Goal: Task Accomplishment & Management: Manage account settings

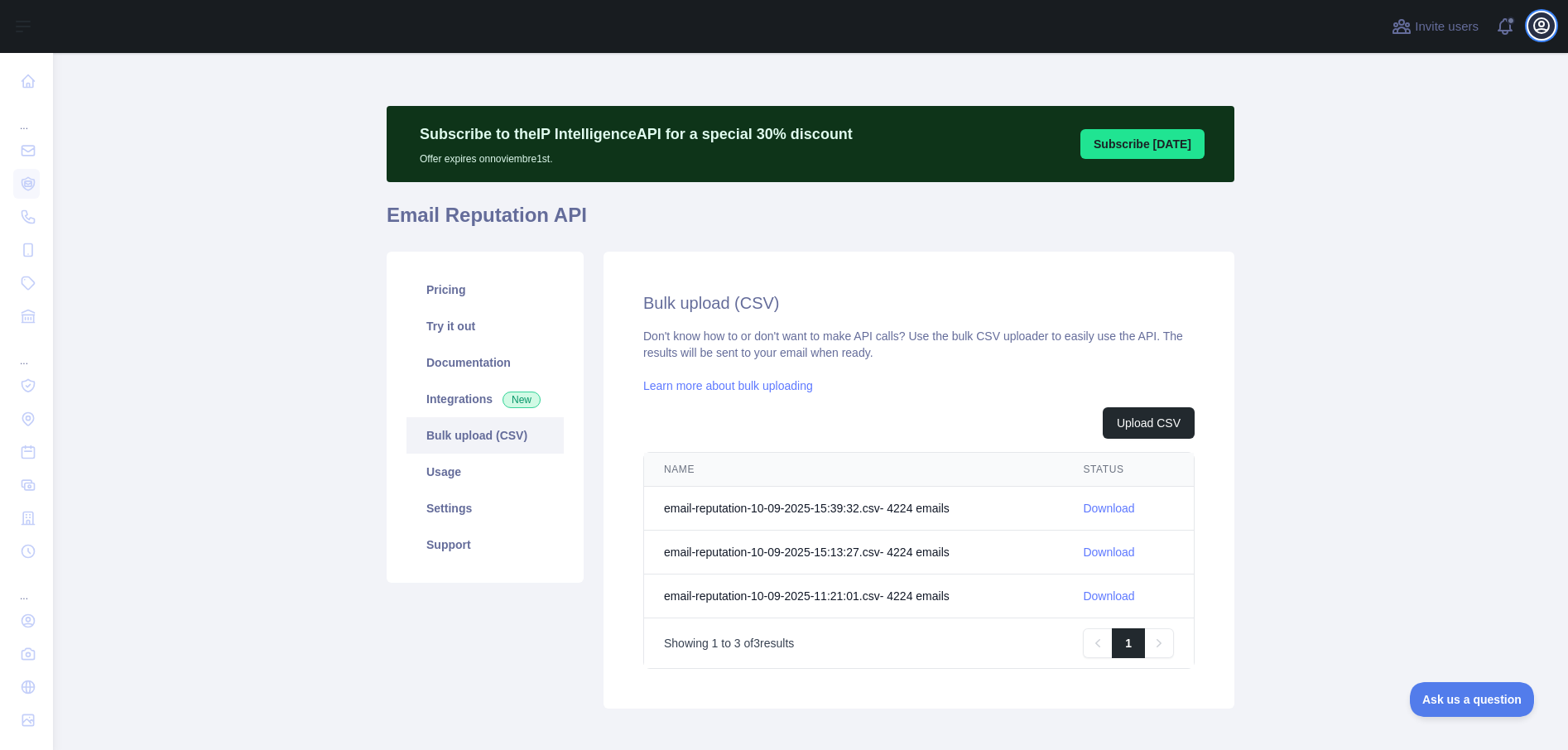
click at [1546, 28] on icon "button" at bounding box center [1541, 25] width 20 height 20
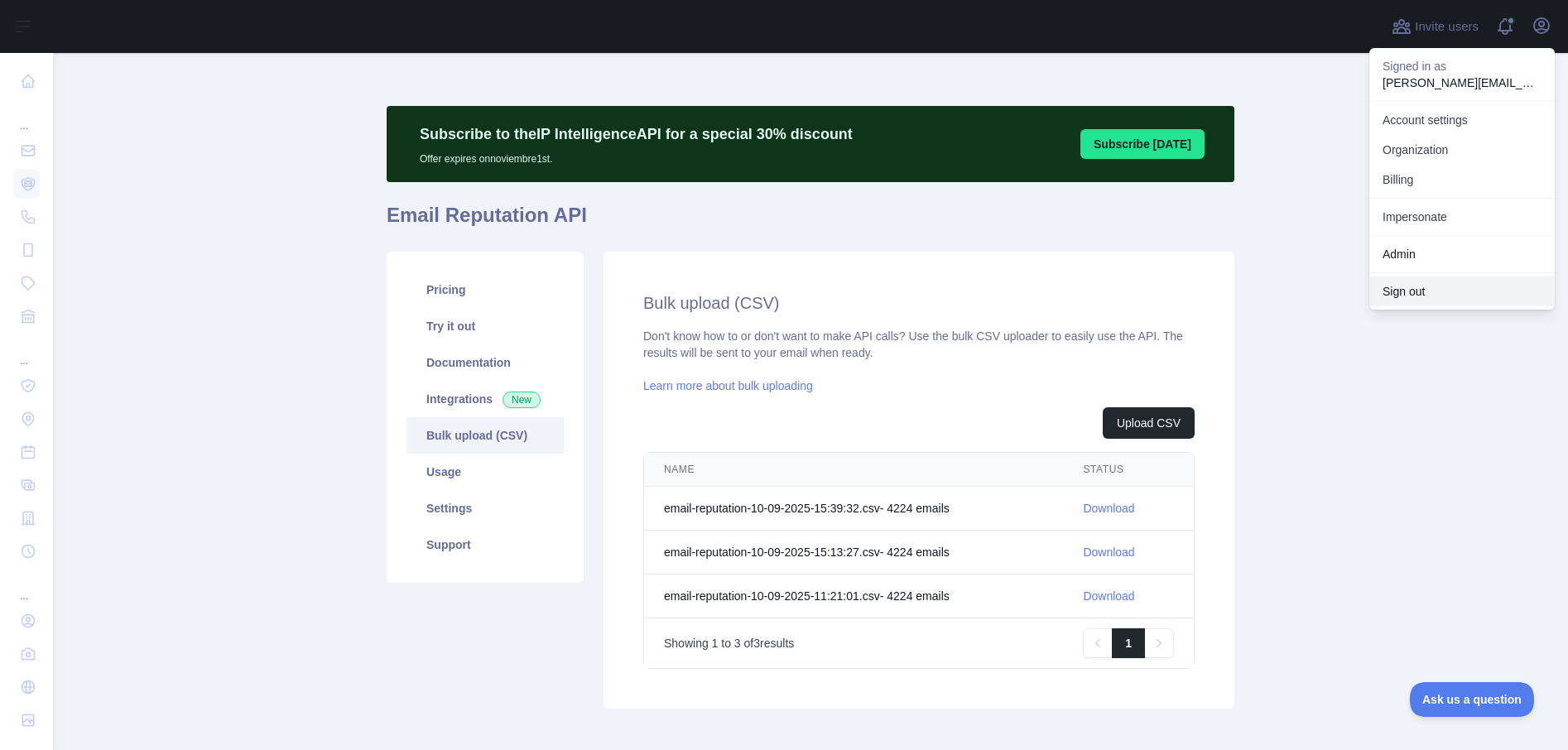
click at [1419, 292] on button "Sign out" at bounding box center [1462, 291] width 185 height 30
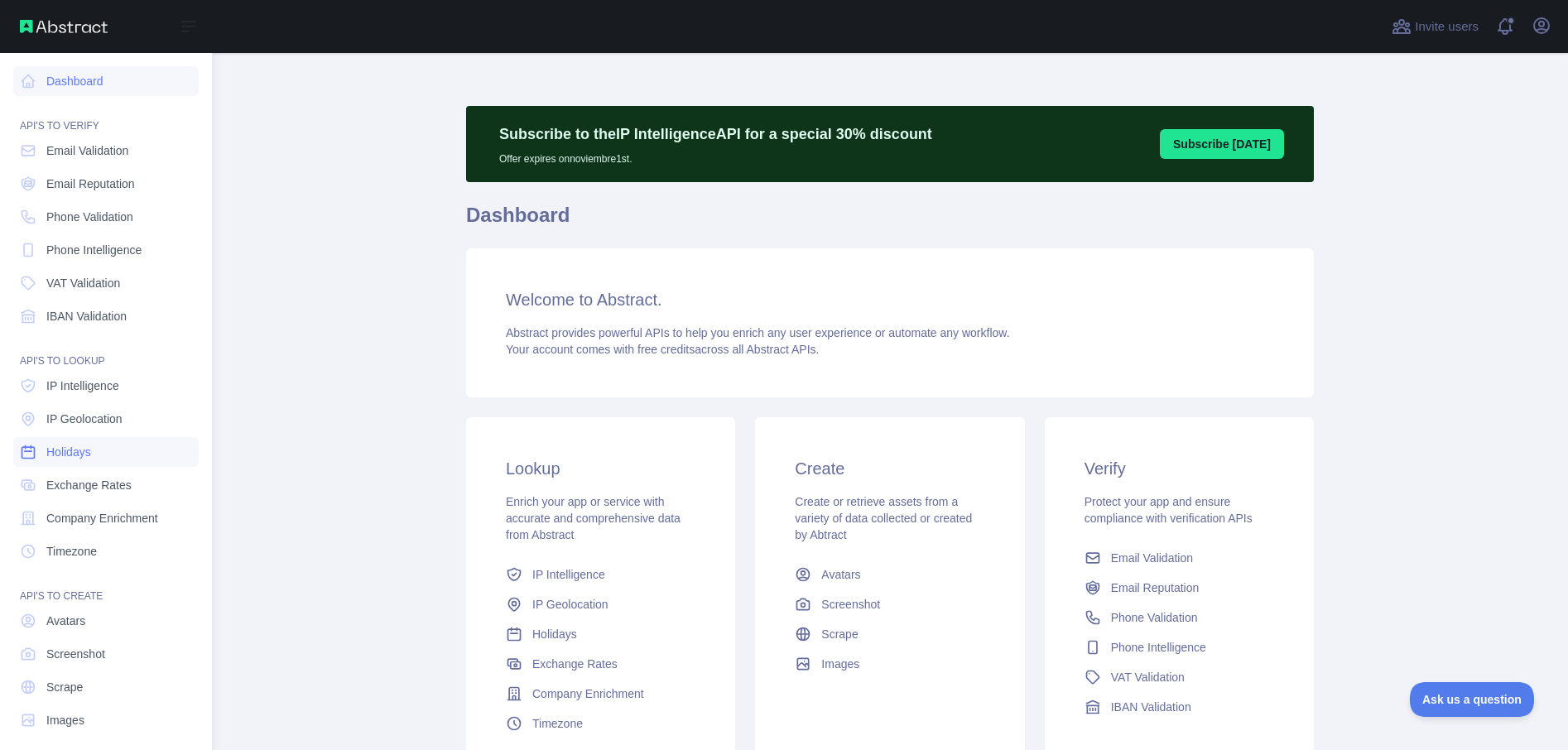
scroll to position [12, 0]
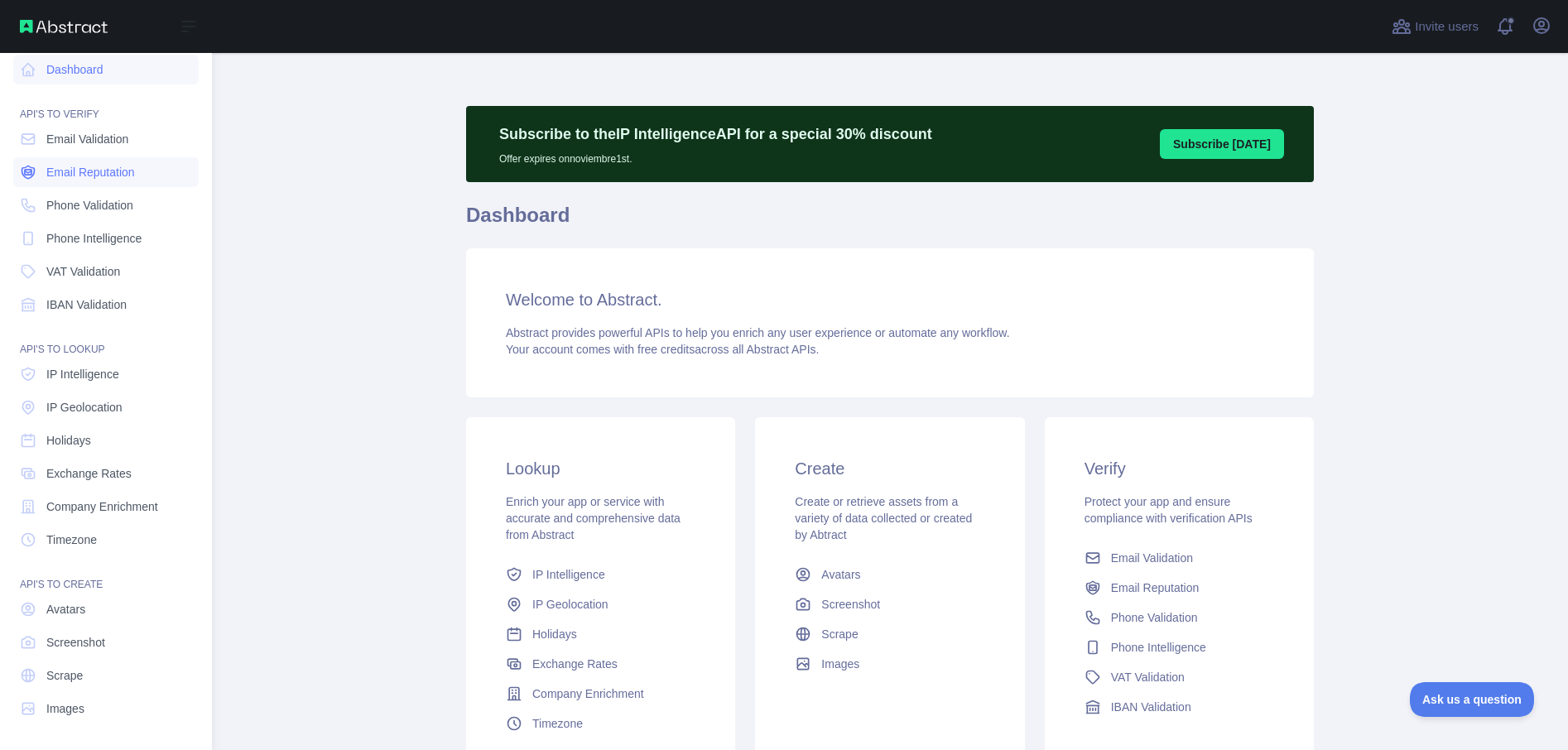
click at [128, 174] on span "Email Reputation" at bounding box center [91, 172] width 88 height 16
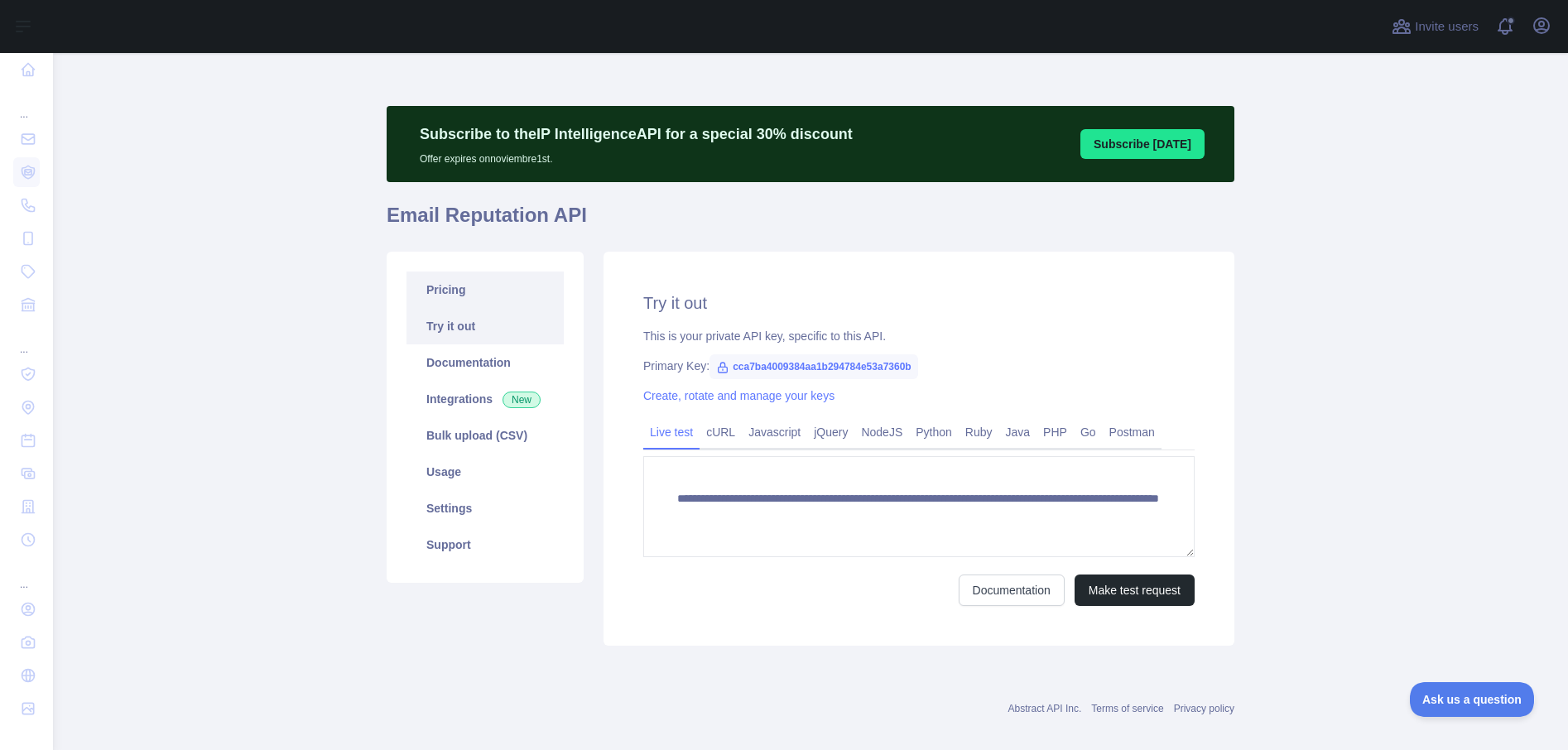
click at [435, 293] on link "Pricing" at bounding box center [485, 289] width 157 height 37
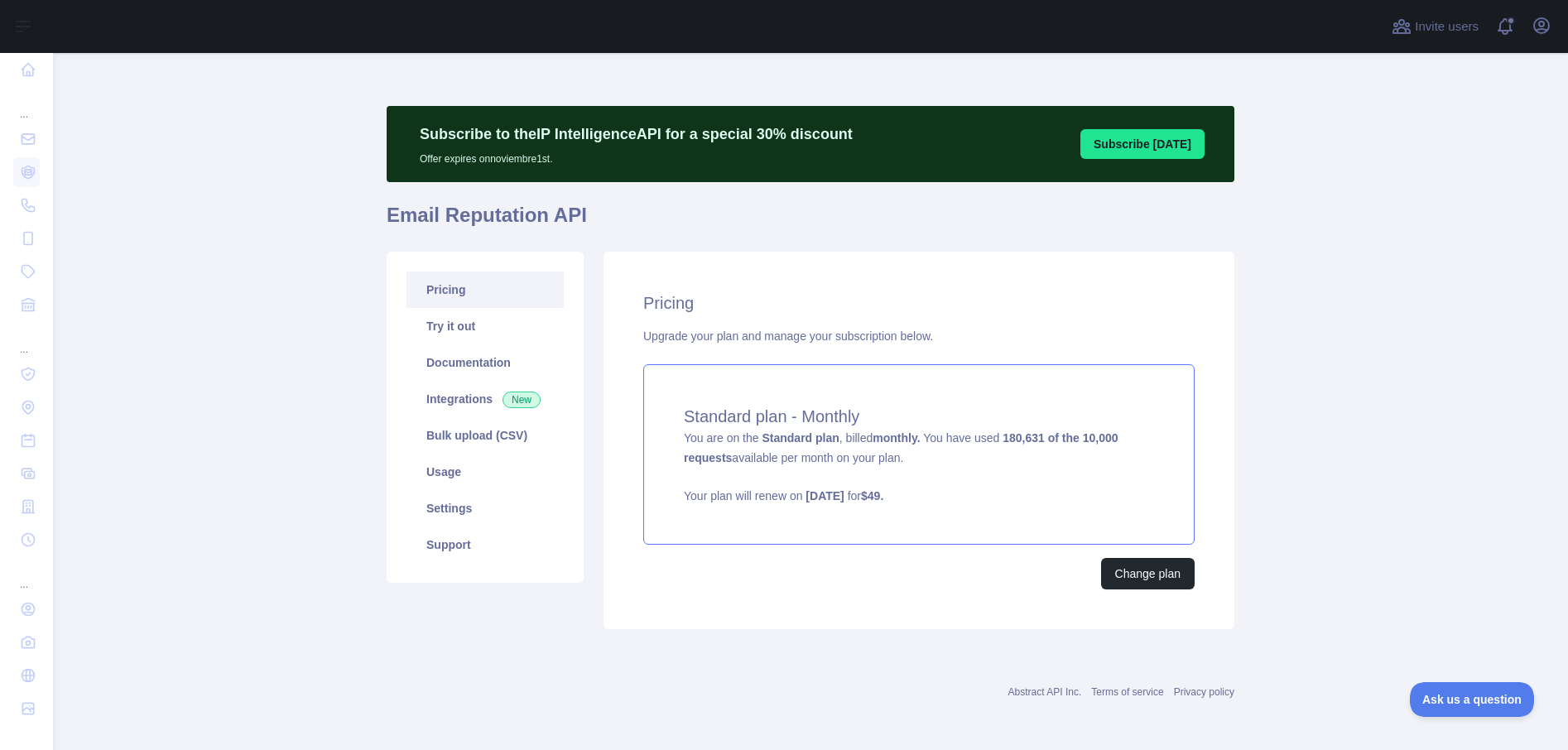
click at [854, 440] on span "You are on the Standard plan , billed monthly. You have used 180,631 of the 10,…" at bounding box center [918, 468] width 470 height 73
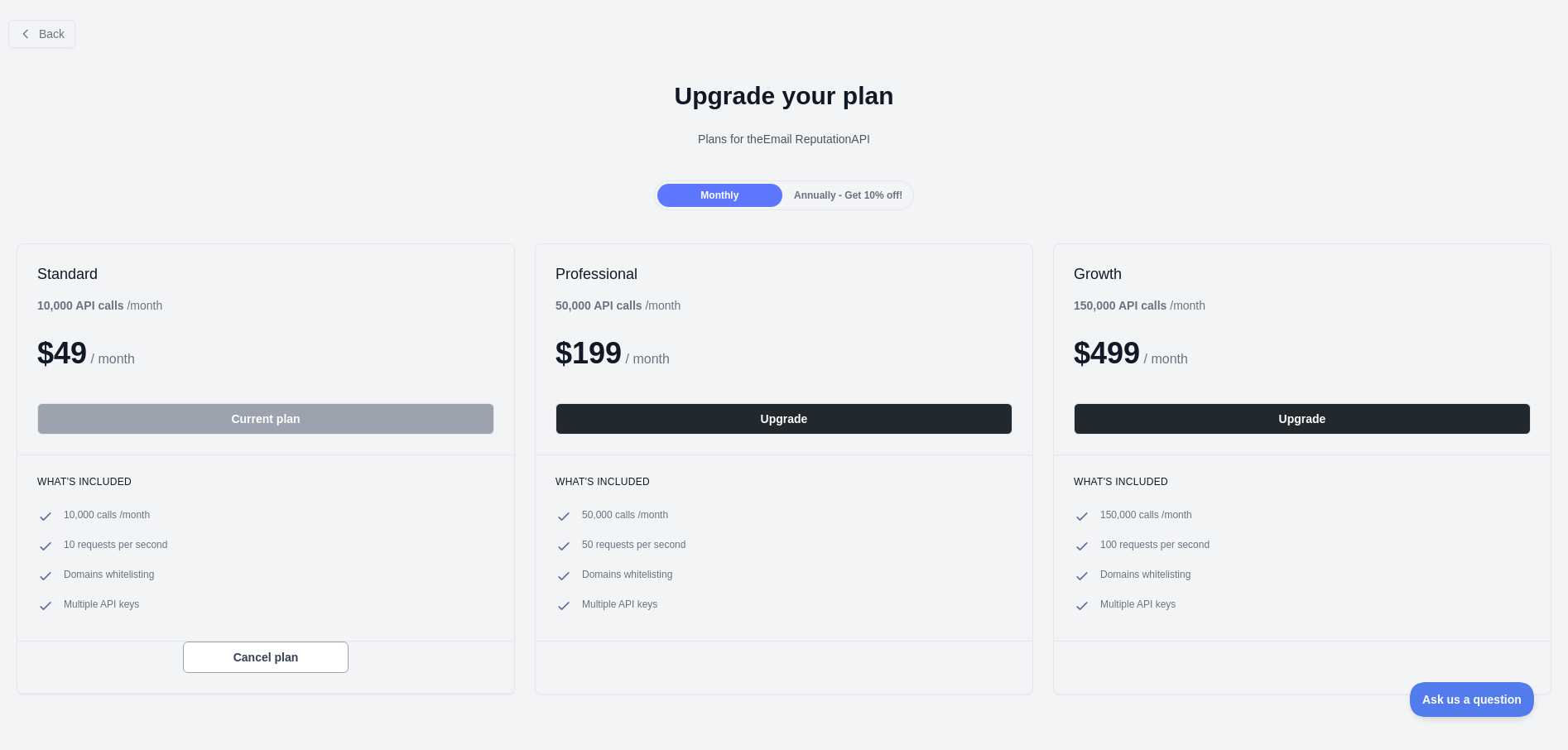
click at [67, 543] on span "10 requests per second" at bounding box center [116, 546] width 104 height 16
click at [168, 544] on span "10 requests per second" at bounding box center [116, 546] width 104 height 16
drag, startPoint x: 79, startPoint y: 543, endPoint x: 178, endPoint y: 542, distance: 99.0
click at [178, 542] on li "10 requests per second" at bounding box center [265, 546] width 457 height 16
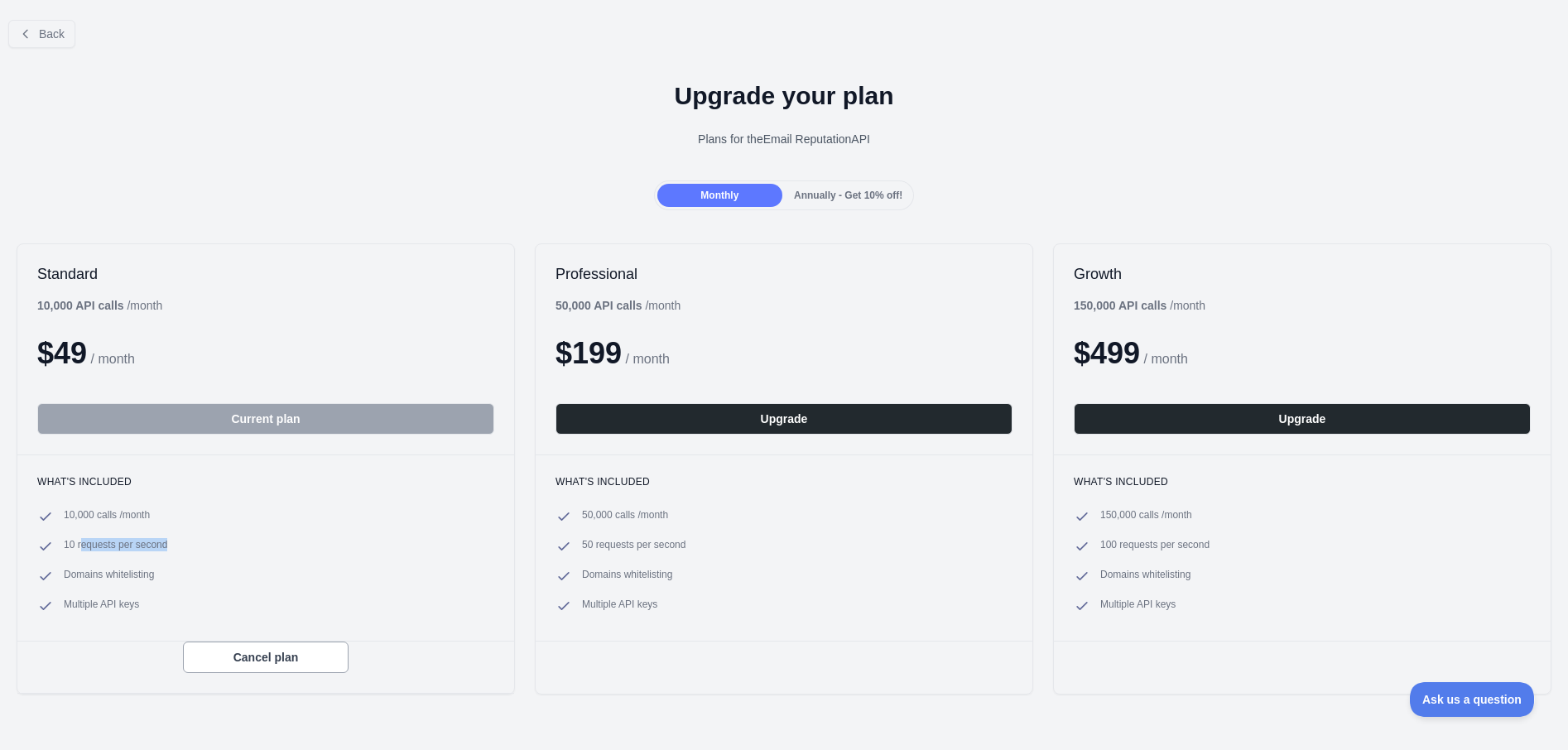
click at [179, 542] on li "10 requests per second" at bounding box center [265, 546] width 457 height 16
click at [51, 37] on span "Back" at bounding box center [52, 34] width 26 height 14
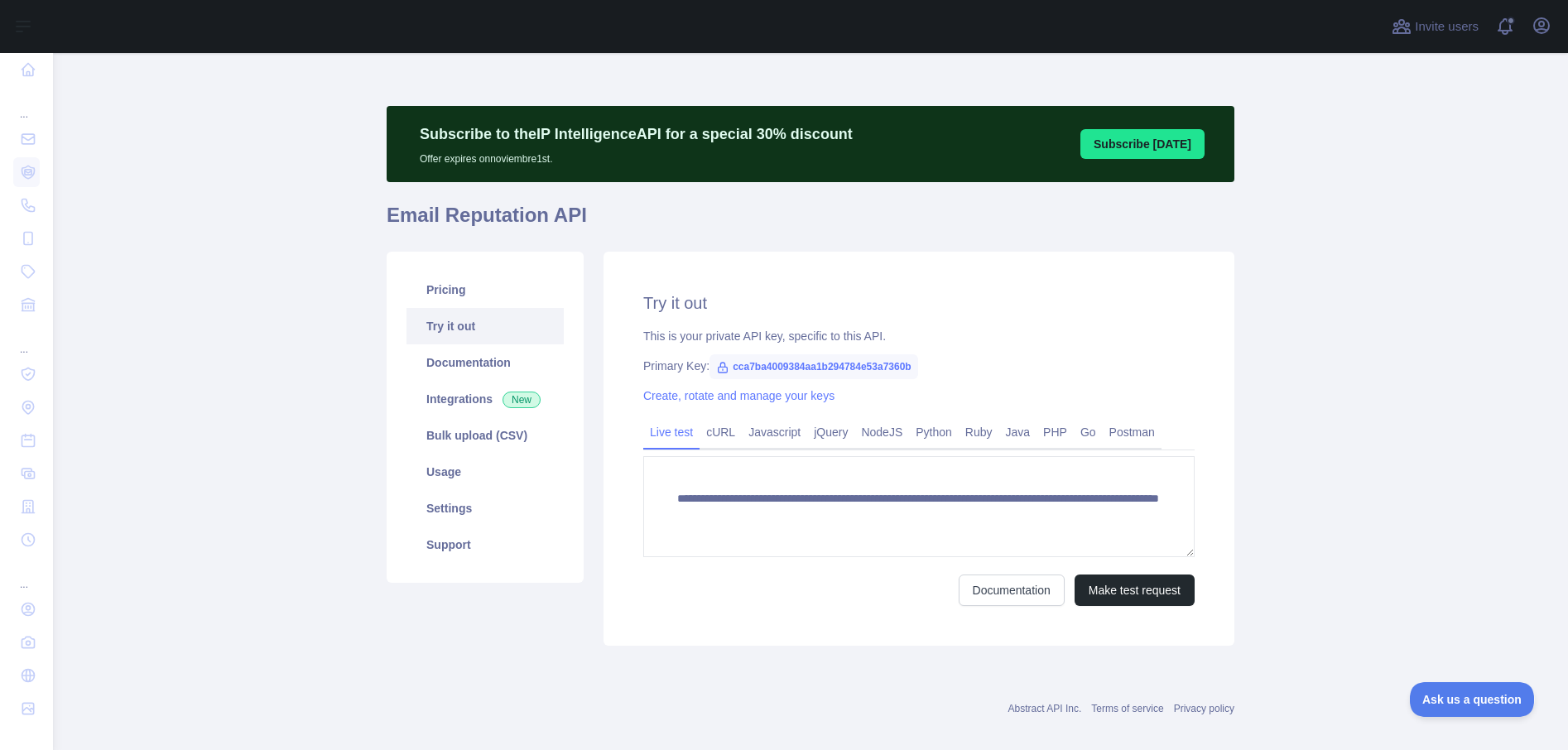
click at [1365, 171] on main "**********" at bounding box center [810, 401] width 1514 height 697
click at [1205, 37] on div at bounding box center [717, 26] width 1302 height 53
drag, startPoint x: 554, startPoint y: 134, endPoint x: 879, endPoint y: 136, distance: 325.0
click at [879, 136] on div "Subscribe to the IP Intelligence API for a special 30 % discount Offer expires …" at bounding box center [810, 145] width 848 height 77
click at [883, 136] on div "Subscribe to the IP Intelligence API for a special 30 % discount Offer expires …" at bounding box center [810, 145] width 848 height 77
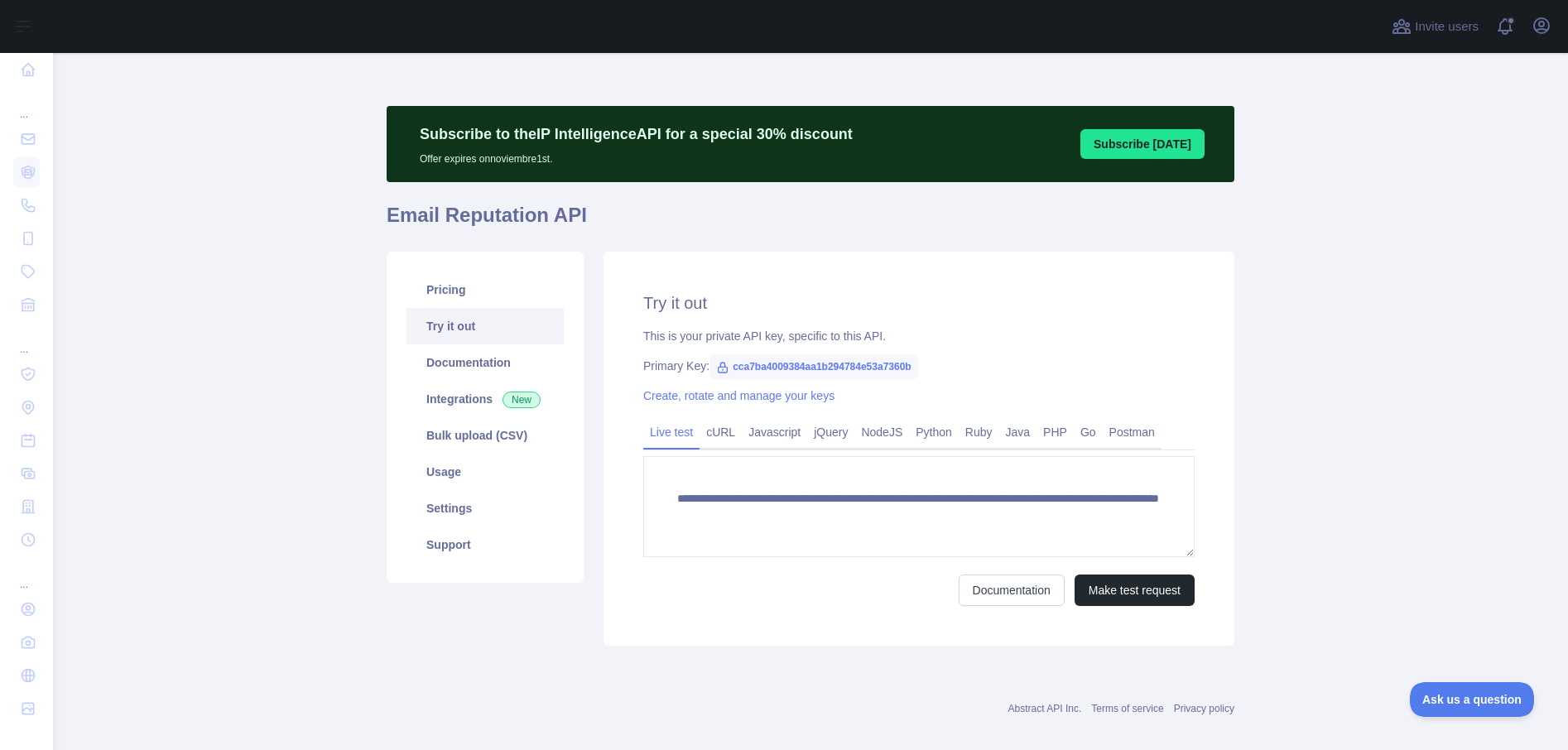
click at [1275, 228] on main "**********" at bounding box center [810, 401] width 1514 height 697
click at [819, 361] on span "cca7ba4009384aa1b294784e53a7360b" at bounding box center [813, 366] width 208 height 25
